Goal: Transaction & Acquisition: Purchase product/service

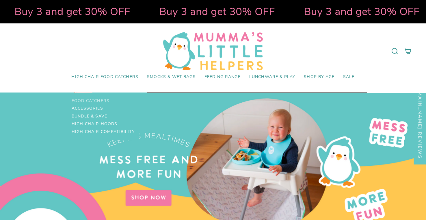
click at [96, 99] on span "Food Catchers" at bounding box center [91, 100] width 38 height 5
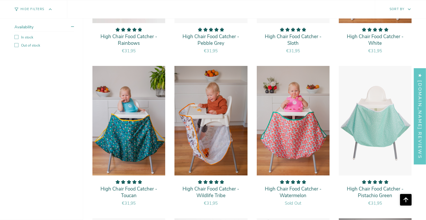
scroll to position [627, 0]
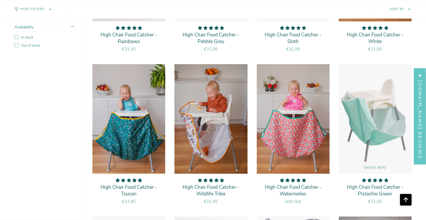
click at [368, 128] on img "High Chair Food Catcher - Pistachio Green" at bounding box center [374, 119] width 73 height 110
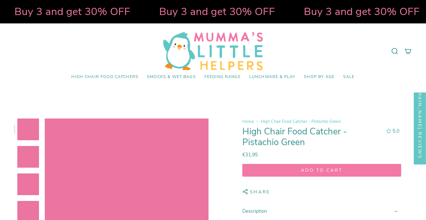
select select "pictures-first"
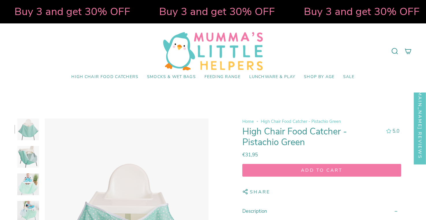
click at [323, 172] on icon "submit" at bounding box center [321, 169] width 5 height 5
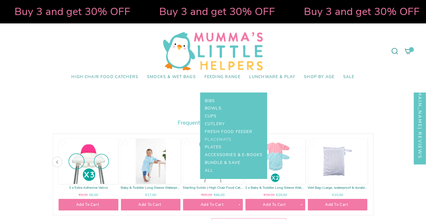
click at [221, 140] on span "Placemats" at bounding box center [218, 139] width 27 height 5
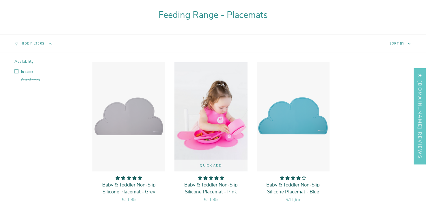
scroll to position [85, 0]
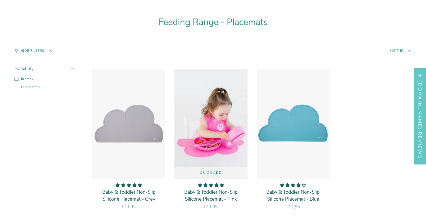
click at [218, 127] on img "Baby & Toddler Non-Slip Silicone Placemat - Pink" at bounding box center [210, 124] width 73 height 110
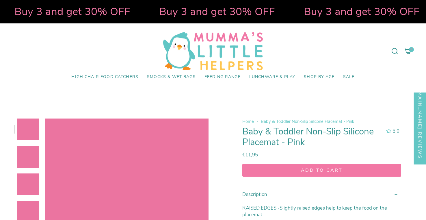
select select "pictures-first"
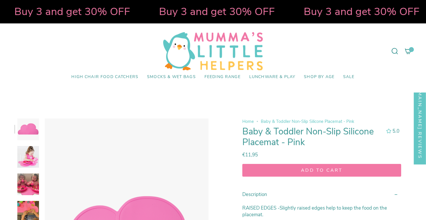
click at [324, 170] on span "Add to cart" at bounding box center [322, 170] width 148 height 6
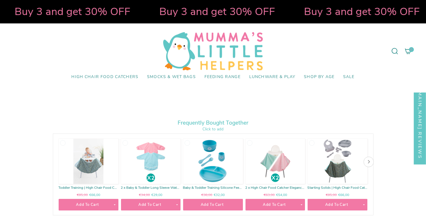
click at [409, 52] on icon at bounding box center [408, 50] width 6 height 5
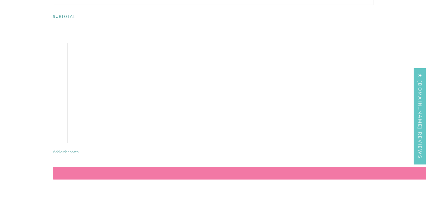
scroll to position [210, 0]
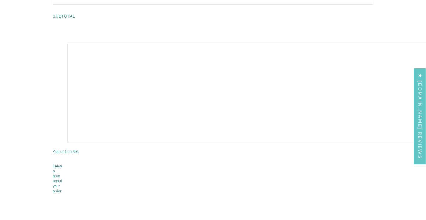
click at [65, 16] on span "Subtotal" at bounding box center [65, 16] width 25 height 5
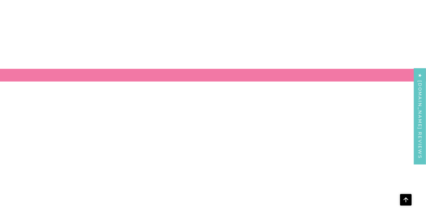
scroll to position [382, 1786]
